Goal: Information Seeking & Learning: Learn about a topic

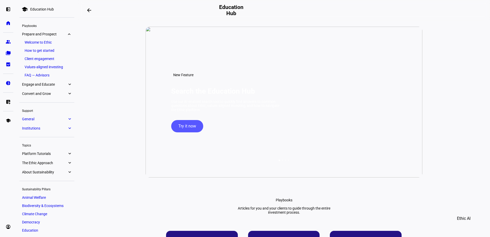
click at [35, 117] on span "General" at bounding box center [44, 119] width 45 height 4
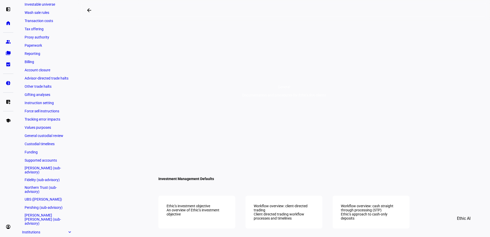
scroll to position [123, 0]
click at [45, 168] on link "[PERSON_NAME] (sub-advisory)" at bounding box center [47, 170] width 50 height 10
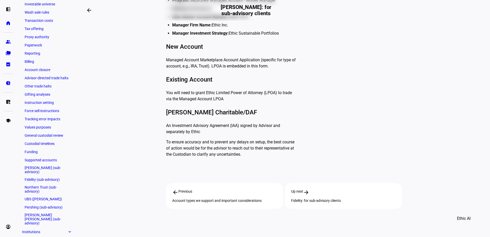
scroll to position [179, 0]
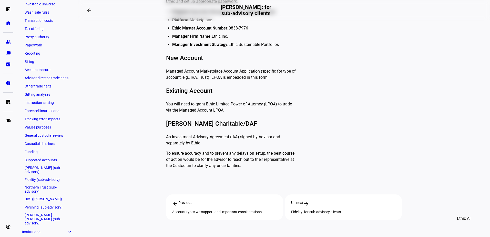
click at [44, 161] on link "Supported accounts" at bounding box center [47, 159] width 50 height 7
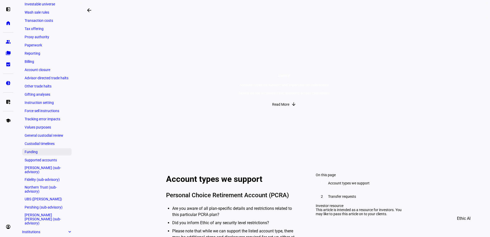
click at [40, 152] on link "Funding" at bounding box center [47, 151] width 50 height 7
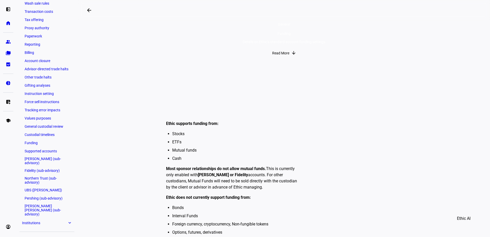
scroll to position [123, 0]
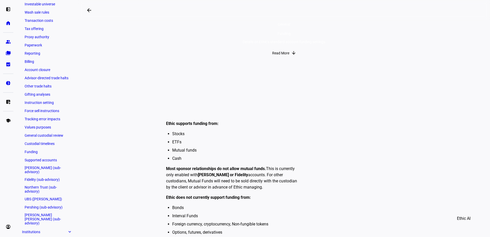
click at [46, 169] on link "[PERSON_NAME] (sub-advisory)" at bounding box center [47, 170] width 50 height 10
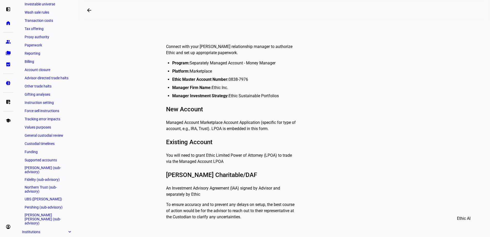
scroll to position [154, 0]
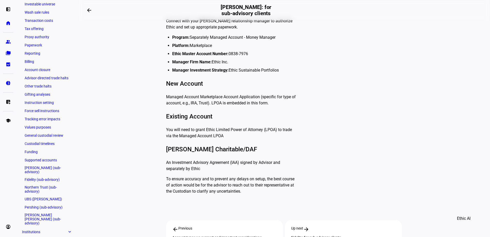
click at [38, 160] on link "Supported accounts" at bounding box center [47, 159] width 50 height 7
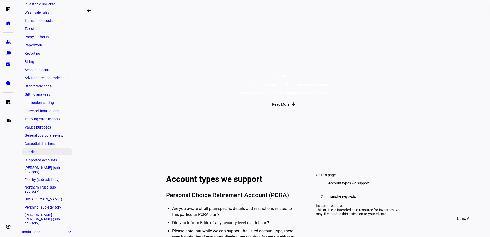
click at [37, 151] on link "Funding" at bounding box center [47, 151] width 50 height 7
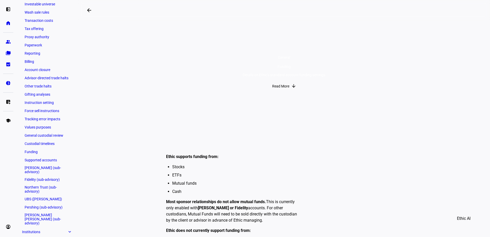
scroll to position [51, 0]
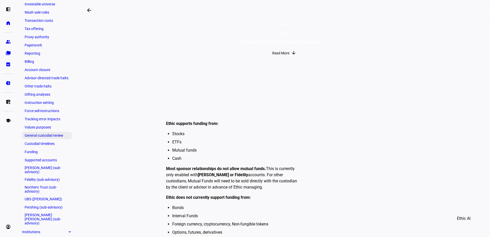
click at [42, 134] on link "General custodial review" at bounding box center [47, 135] width 50 height 7
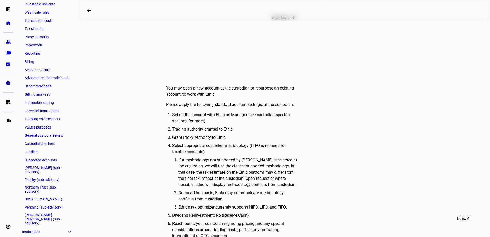
scroll to position [77, 0]
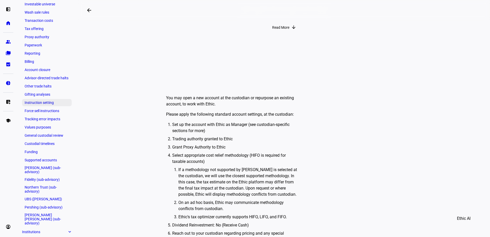
click at [44, 104] on link "Instruction setting" at bounding box center [47, 102] width 50 height 7
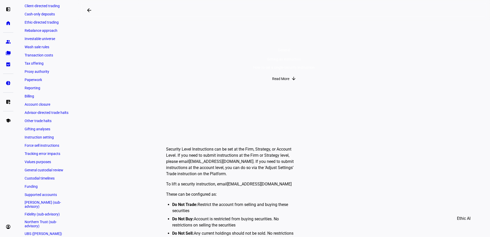
scroll to position [97, 0]
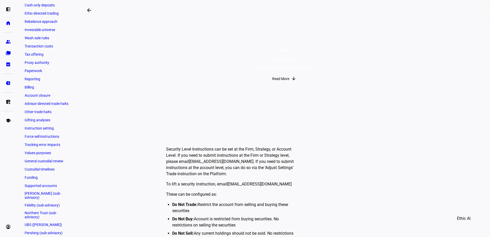
click at [35, 175] on link "Funding" at bounding box center [47, 177] width 50 height 7
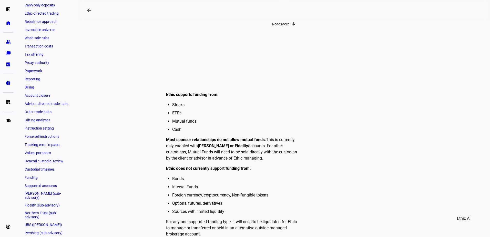
scroll to position [51, 0]
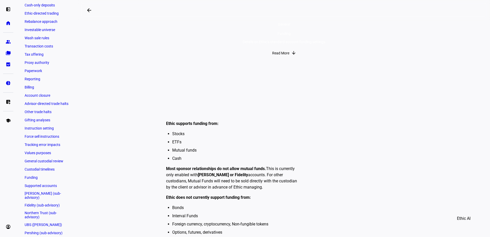
click at [44, 160] on link "General custodial review" at bounding box center [47, 160] width 50 height 7
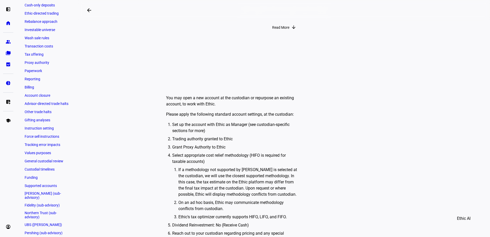
scroll to position [103, 0]
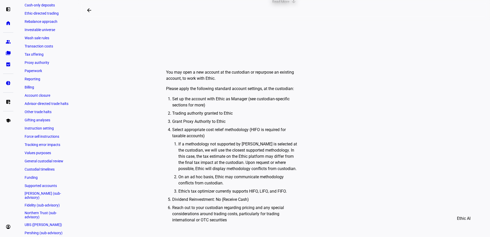
click at [49, 171] on link "Custodial timelines" at bounding box center [47, 169] width 50 height 7
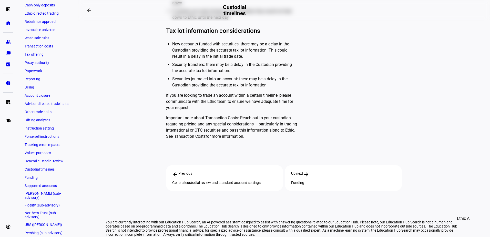
scroll to position [256, 0]
click at [52, 194] on link "[PERSON_NAME] (sub-advisory)" at bounding box center [47, 195] width 50 height 10
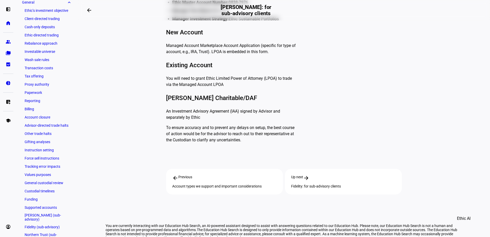
scroll to position [72, 0]
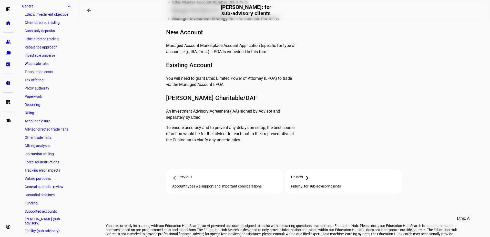
click at [47, 194] on link "Custodial timelines" at bounding box center [47, 194] width 50 height 7
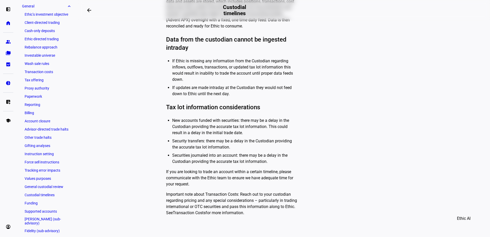
scroll to position [256, 0]
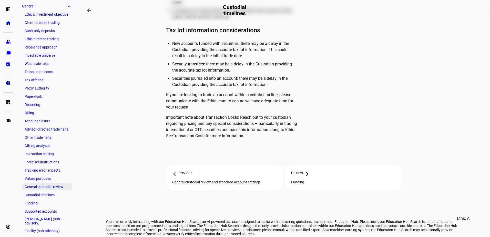
click at [43, 185] on link "General custodial review" at bounding box center [47, 186] width 50 height 7
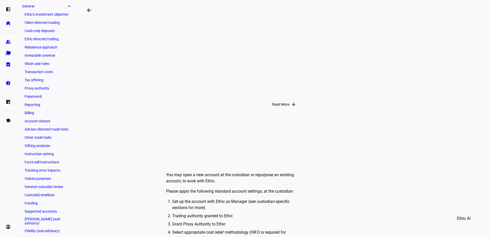
click at [32, 96] on link "Paperwork" at bounding box center [47, 96] width 50 height 7
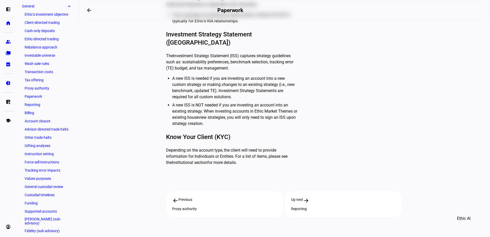
scroll to position [282, 0]
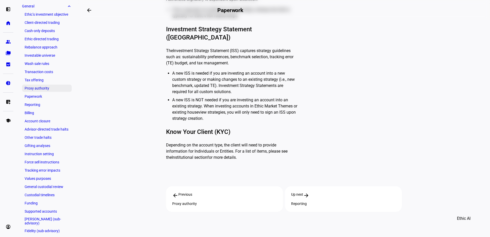
click at [40, 90] on link "Proxy authority" at bounding box center [47, 88] width 50 height 7
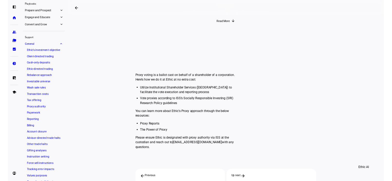
scroll to position [21, 0]
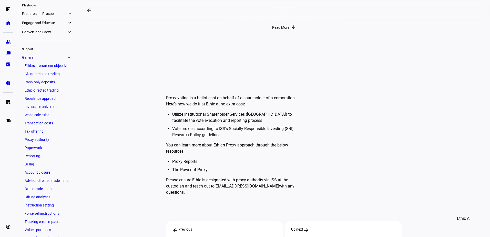
click at [111, 106] on div "General Proxy authority Proxy Voting for accounts where Ethic is designated as …" at bounding box center [284, 129] width 357 height 358
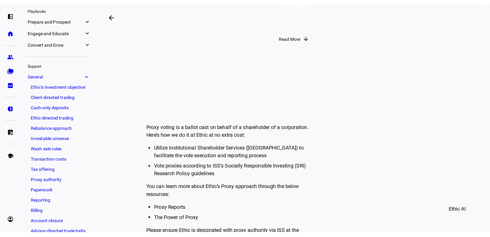
scroll to position [77, 0]
